Goal: Task Accomplishment & Management: Manage account settings

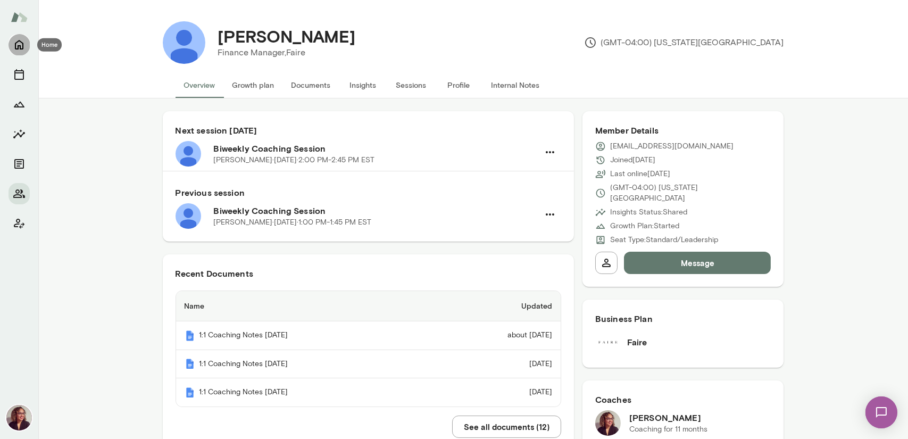
click at [18, 49] on icon "Home" at bounding box center [19, 45] width 9 height 10
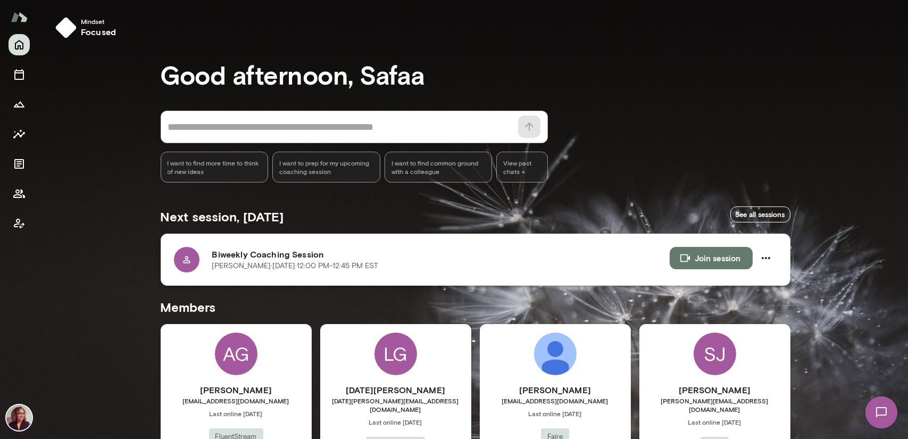
click at [710, 257] on button "Join session" at bounding box center [710, 258] width 83 height 22
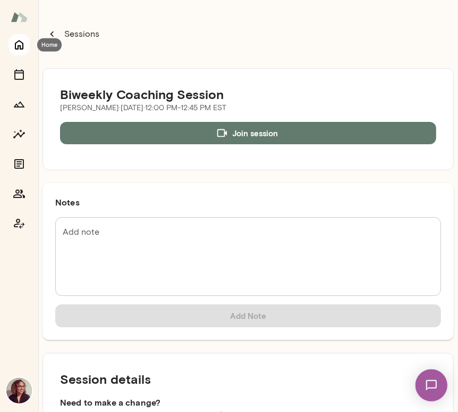
click at [13, 43] on icon "Home" at bounding box center [19, 44] width 13 height 13
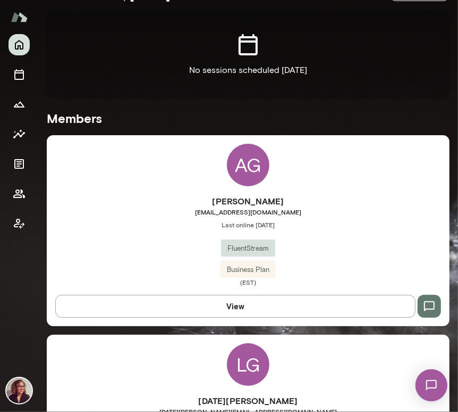
scroll to position [213, 0]
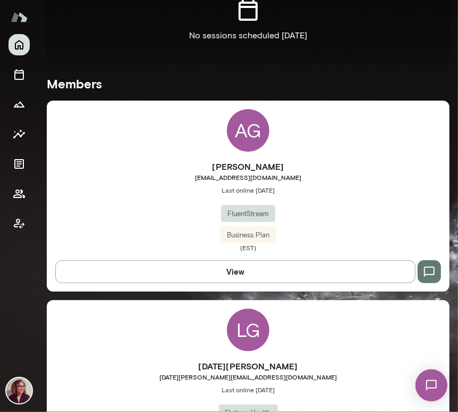
click at [265, 174] on span "agreen@fluentstream.com" at bounding box center [248, 177] width 403 height 9
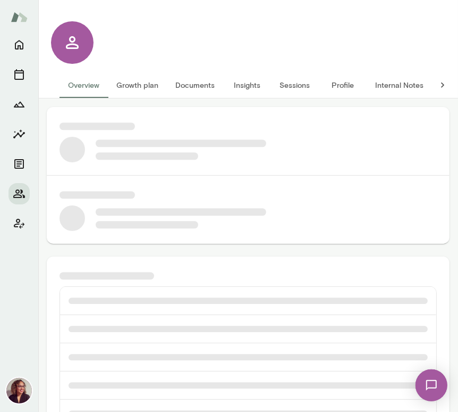
click at [155, 89] on button "Growth plan" at bounding box center [137, 85] width 59 height 26
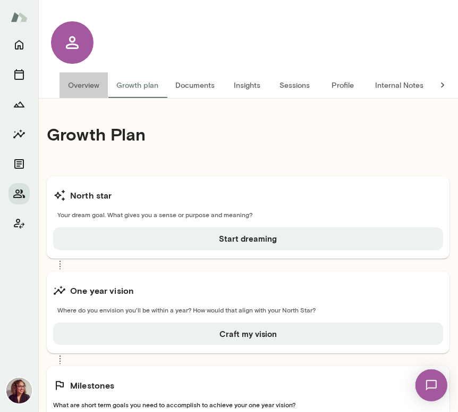
click at [82, 79] on button "Overview" at bounding box center [84, 85] width 48 height 26
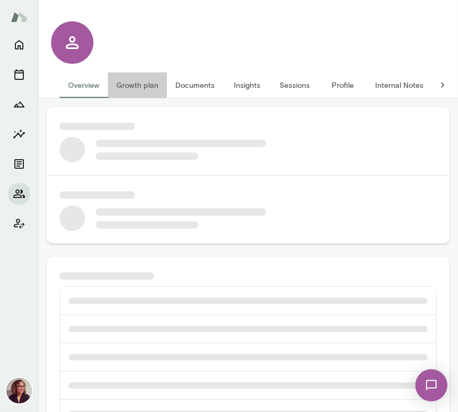
click at [142, 86] on button "Growth plan" at bounding box center [137, 85] width 59 height 26
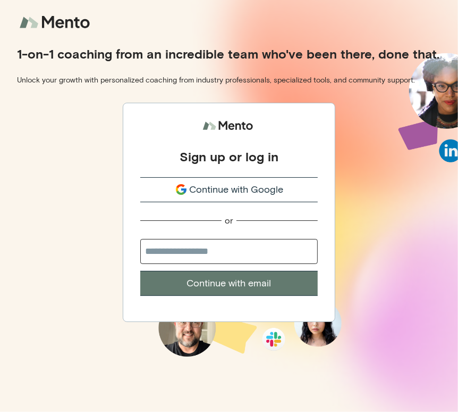
click at [254, 191] on span "Continue with Google" at bounding box center [237, 189] width 94 height 14
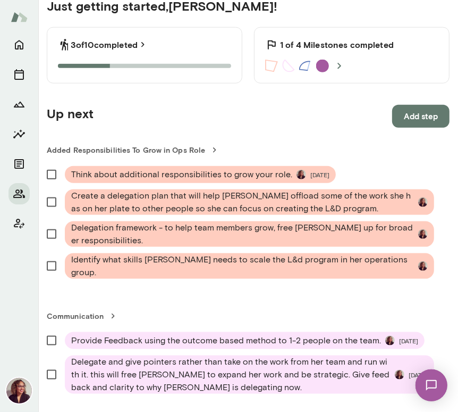
scroll to position [638, 0]
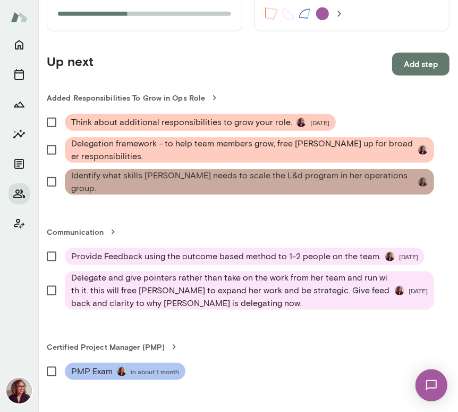
click at [293, 186] on span "Identify what skills Allison needs to scale the L&d program in her operations g…" at bounding box center [242, 182] width 343 height 26
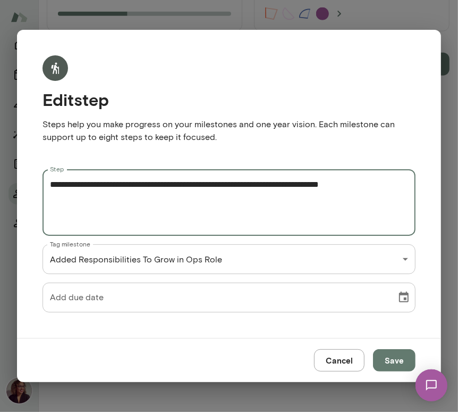
drag, startPoint x: 209, startPoint y: 184, endPoint x: 274, endPoint y: 188, distance: 64.9
click at [274, 188] on textarea "**********" at bounding box center [229, 202] width 358 height 49
type textarea "**********"
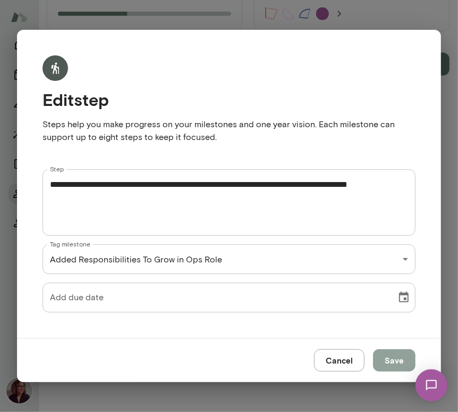
click at [389, 358] on button "Save" at bounding box center [394, 360] width 43 height 22
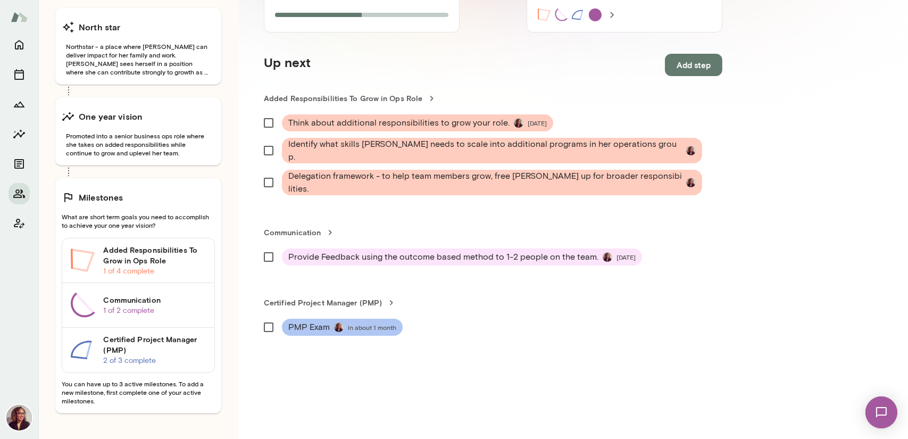
scroll to position [181, 0]
click at [20, 43] on icon "Home" at bounding box center [19, 44] width 13 height 13
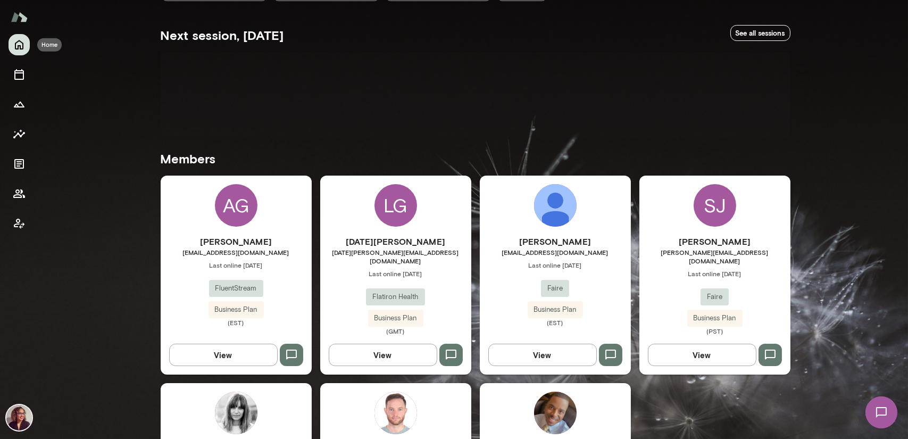
scroll to position [167, 0]
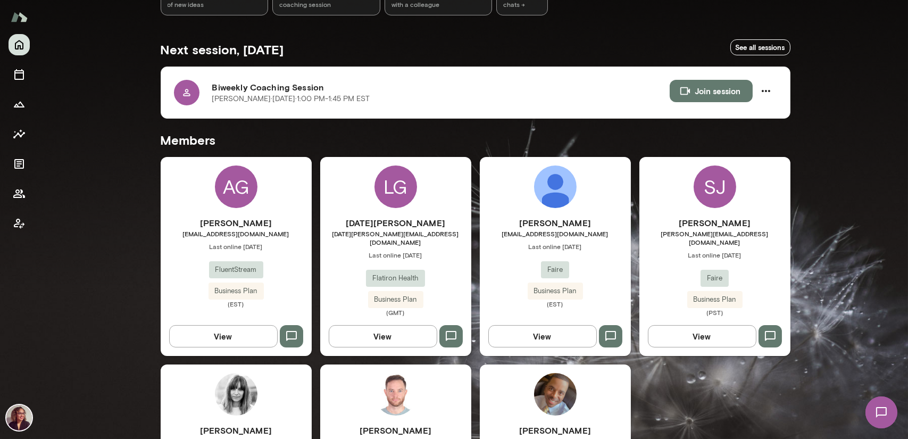
click at [458, 251] on div "Sophie Jorasch sophie.jorasch@faire.com Last online July 23 Faire Business Plan…" at bounding box center [714, 266] width 151 height 100
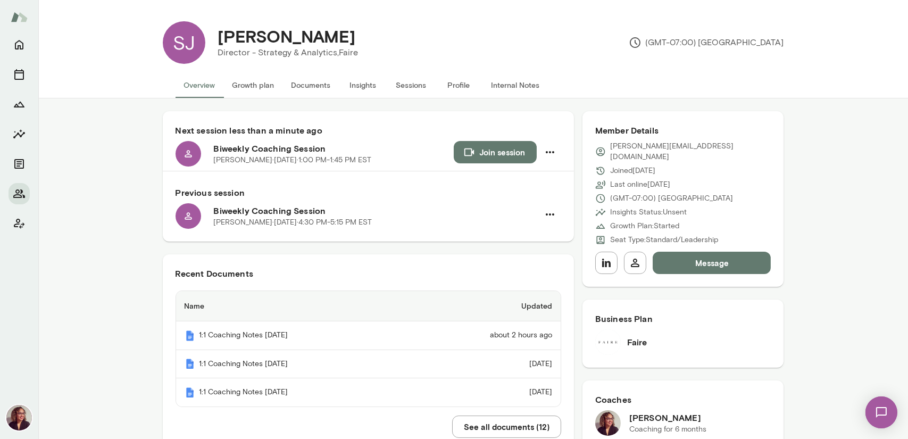
click at [458, 155] on icon "button" at bounding box center [469, 152] width 12 height 12
